Goal: Task Accomplishment & Management: Use online tool/utility

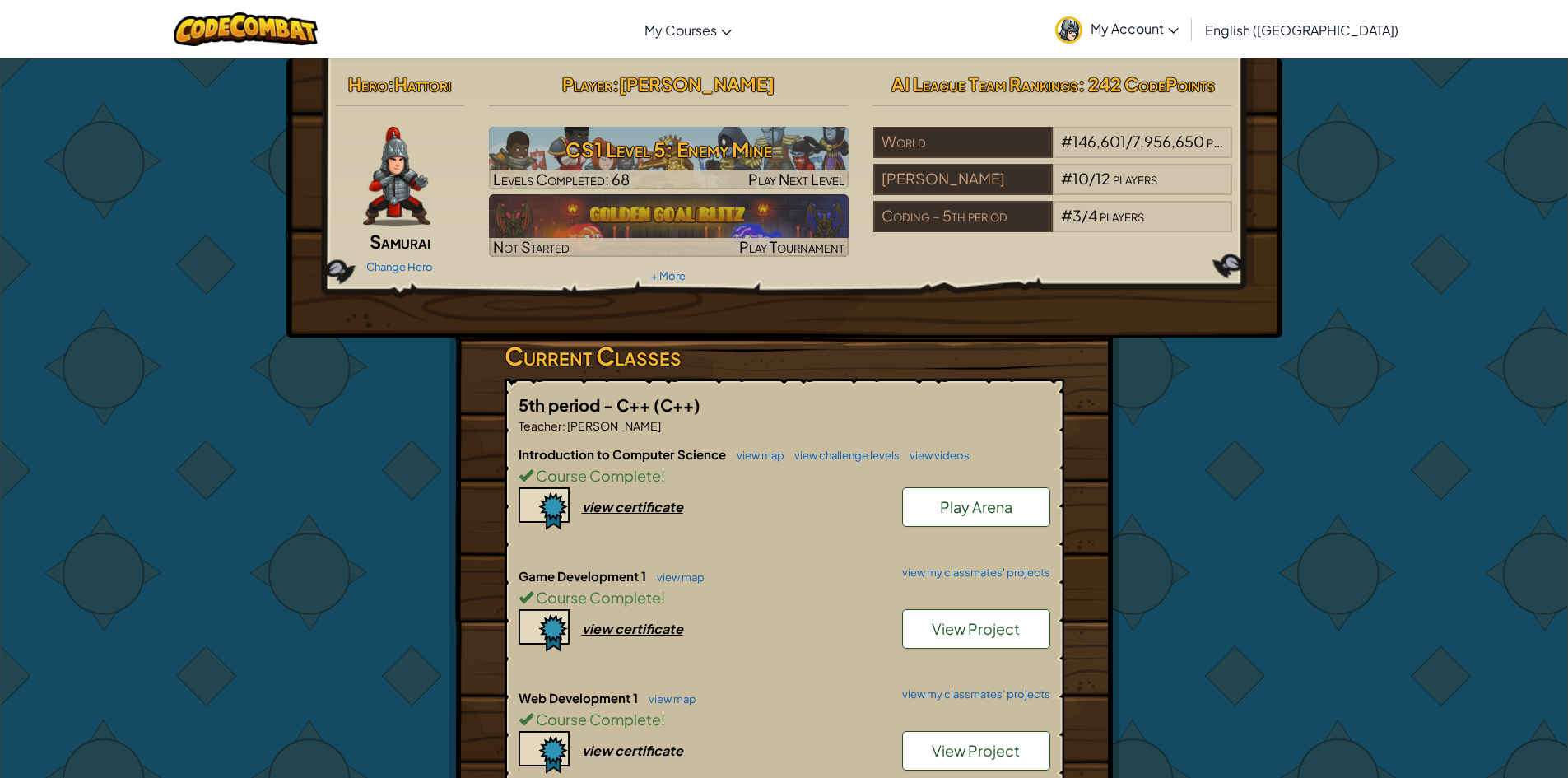
click at [983, 517] on link "Play Arena" at bounding box center [976, 508] width 149 height 40
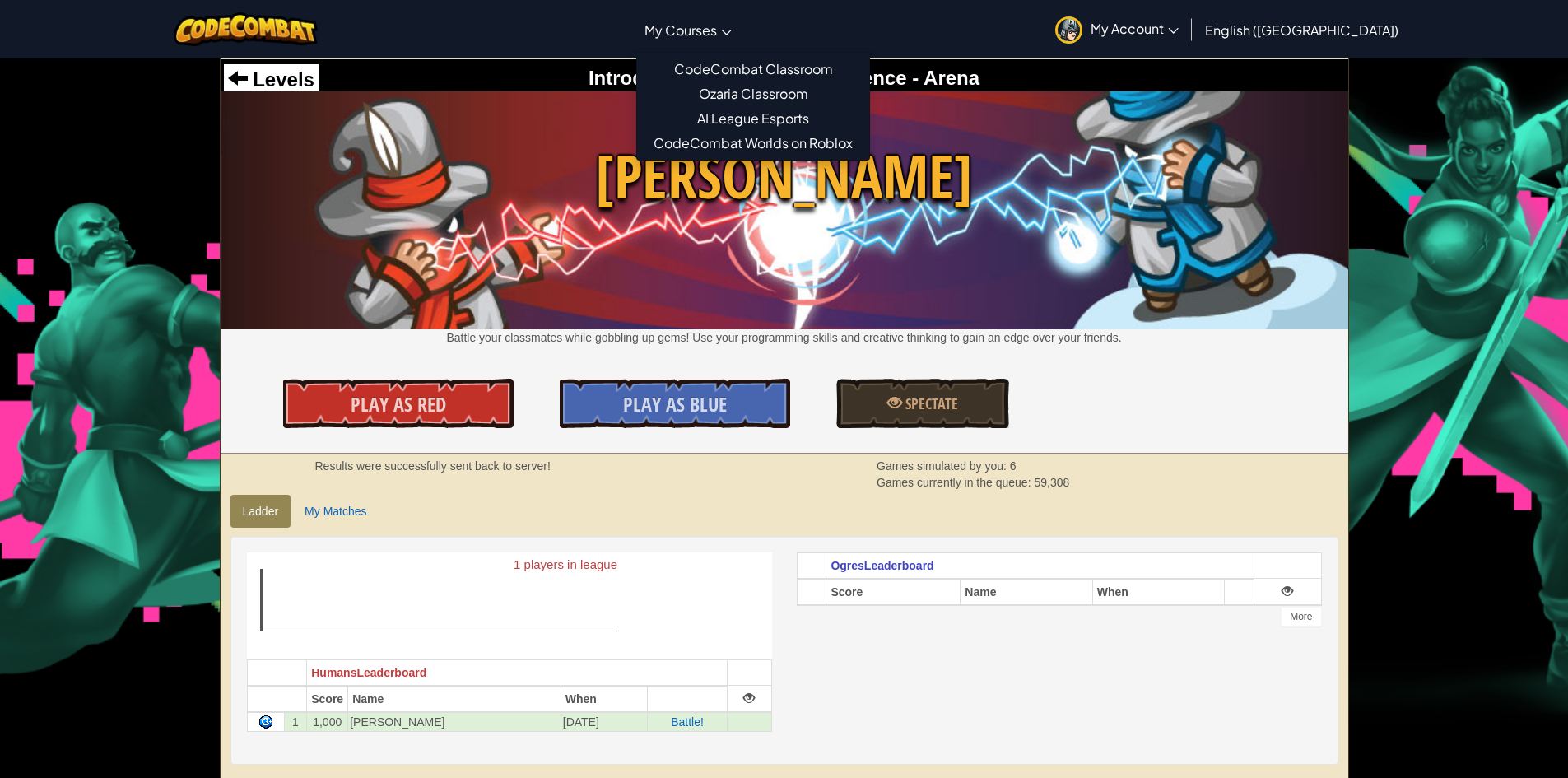
click at [717, 21] on span "My Courses" at bounding box center [681, 29] width 73 height 17
click at [773, 70] on link "CodeCombat Classroom" at bounding box center [753, 69] width 232 height 25
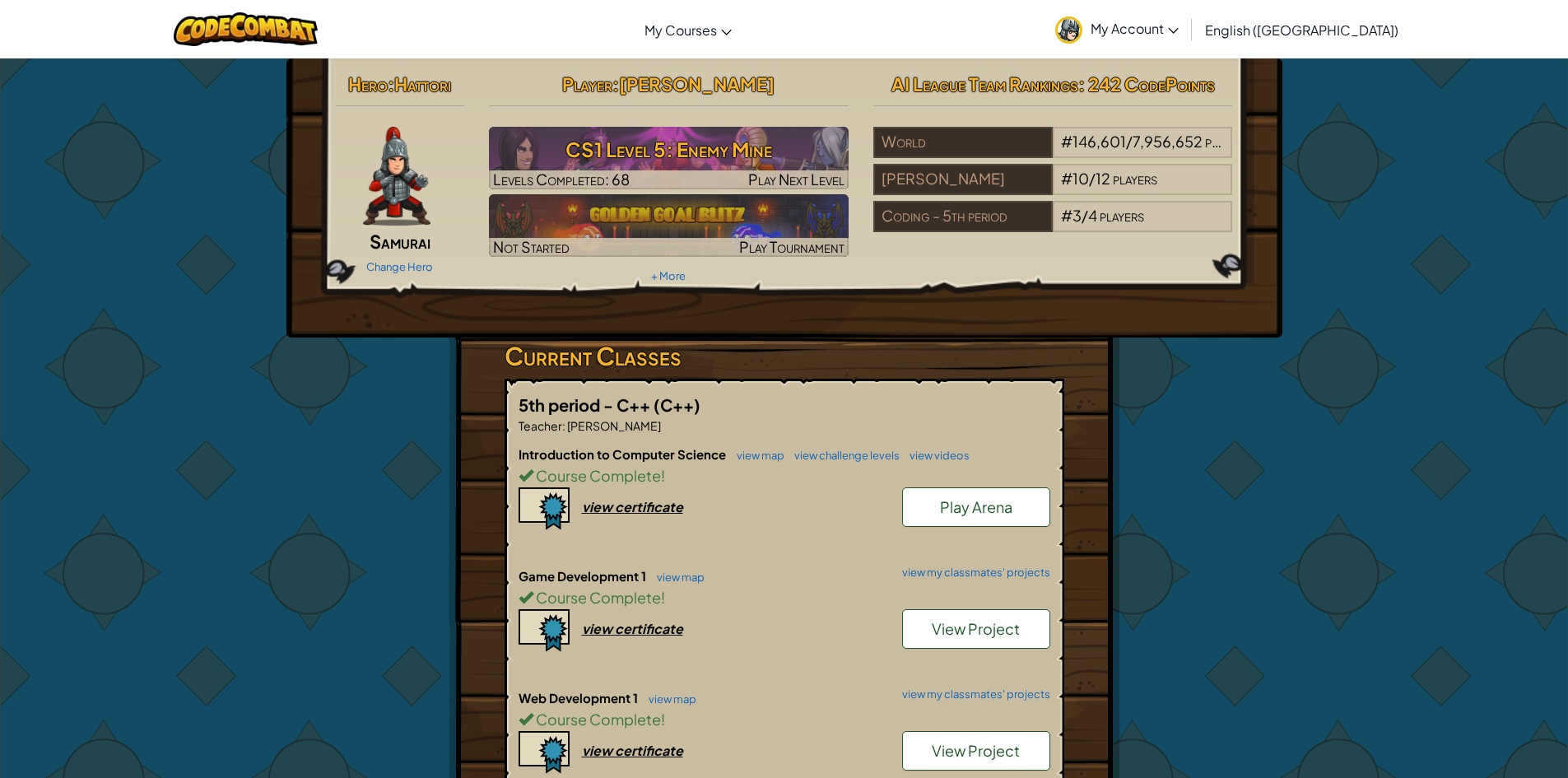
click at [934, 514] on link "Play Arena" at bounding box center [976, 508] width 149 height 40
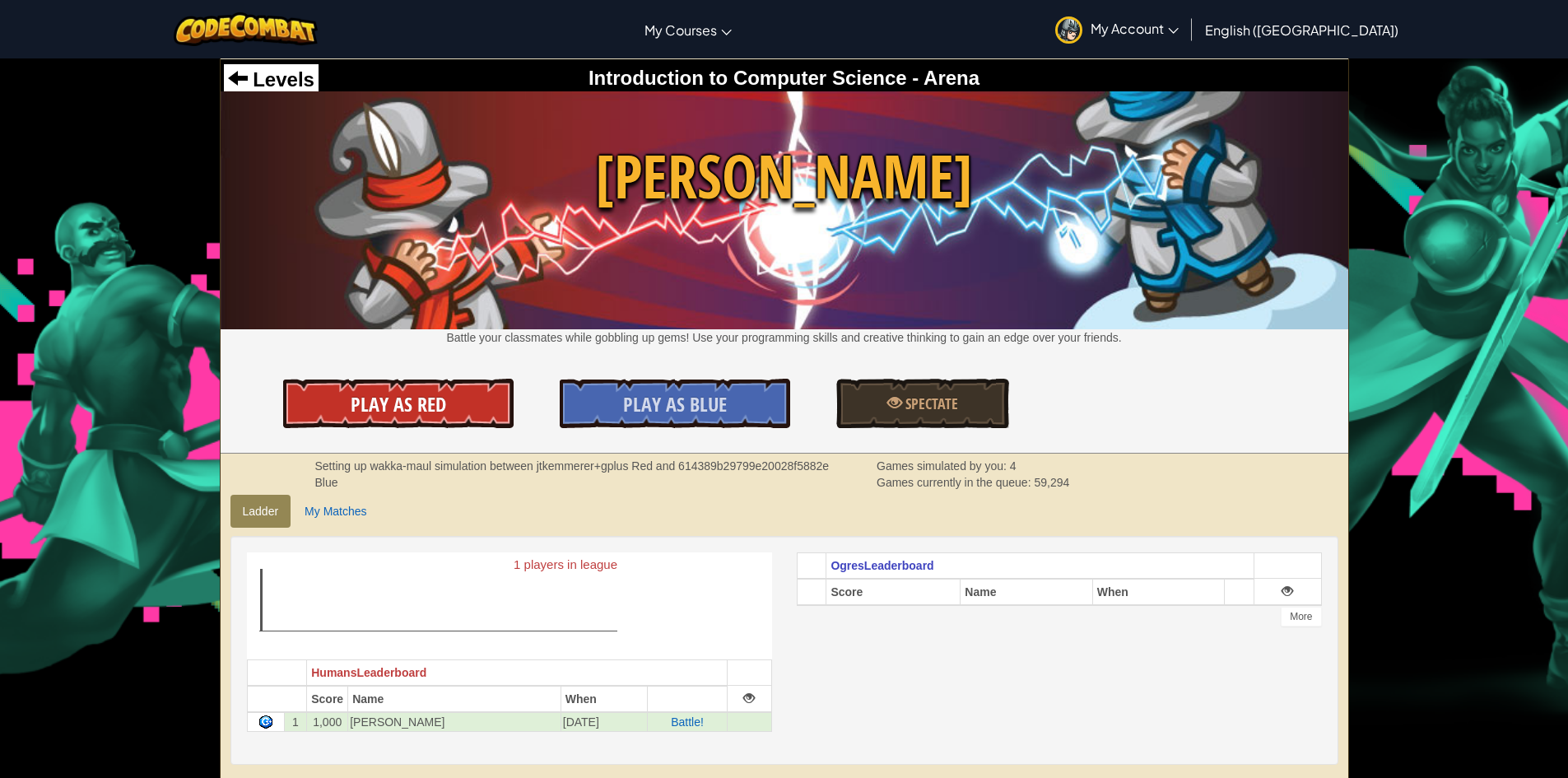
click at [417, 400] on span "Play As Red" at bounding box center [399, 404] width 96 height 26
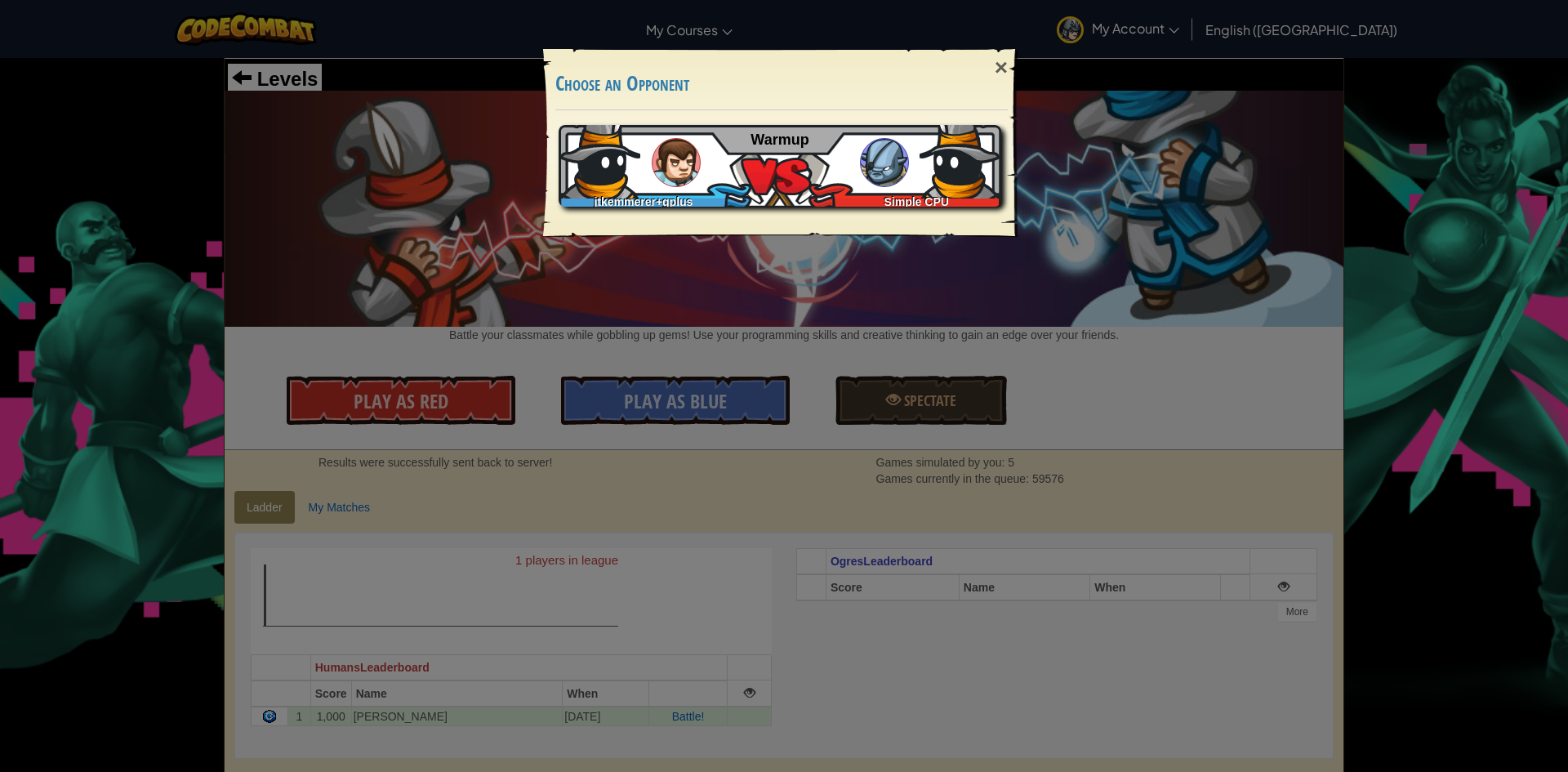
click at [777, 185] on div "jtkemmerer+gplus Simple CPU Warmup" at bounding box center [781, 165] width 443 height 82
